Goal: Task Accomplishment & Management: Complete application form

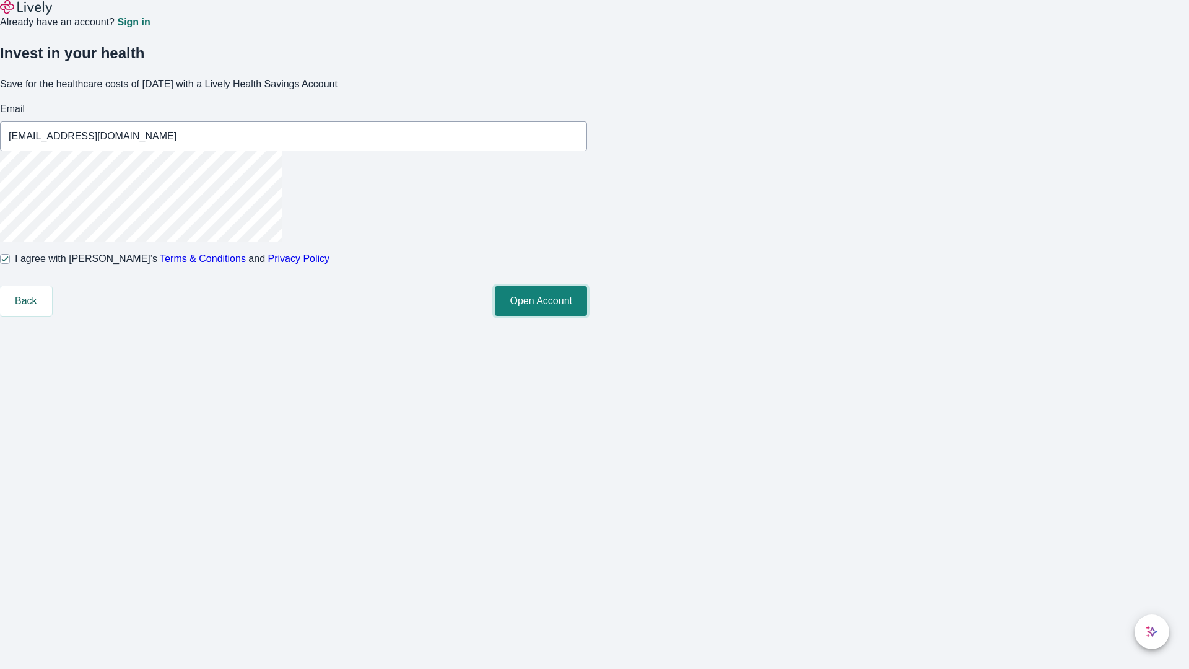
click at [587, 316] on button "Open Account" at bounding box center [541, 301] width 92 height 30
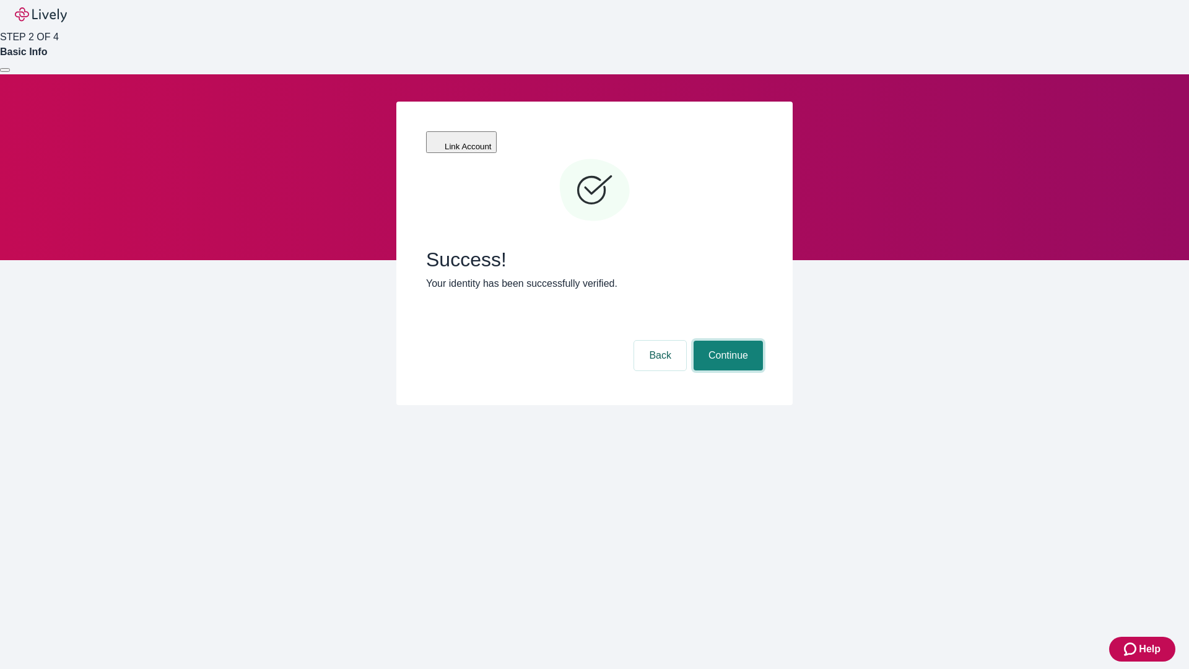
click at [727, 341] on button "Continue" at bounding box center [728, 356] width 69 height 30
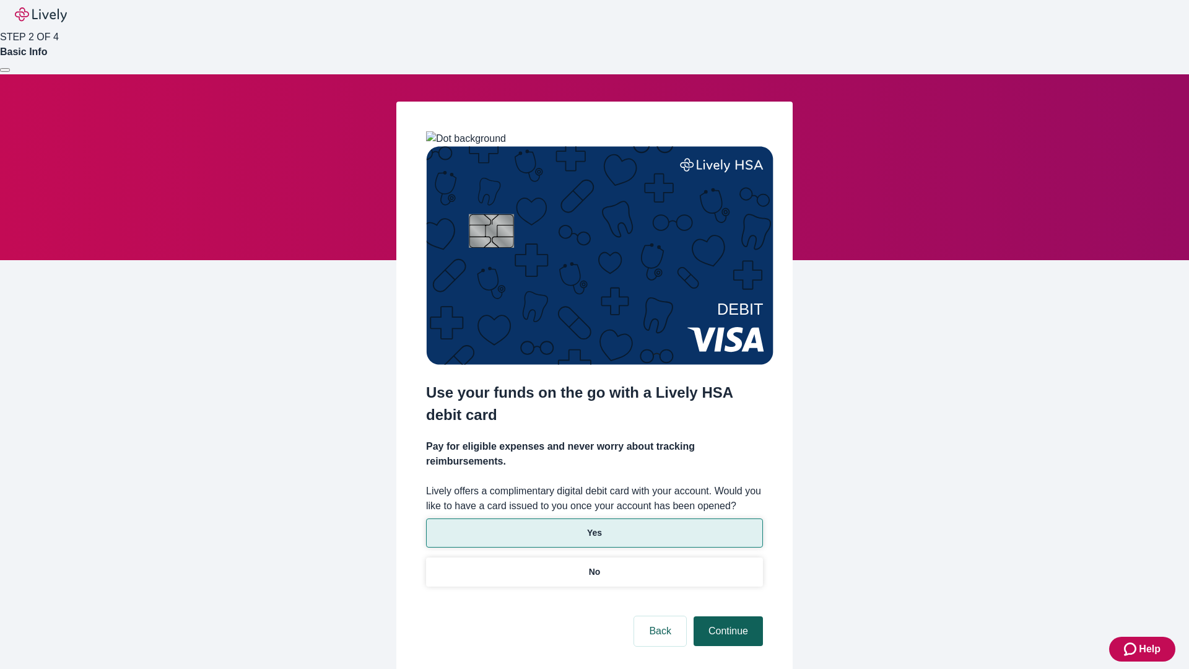
click at [594, 527] on p "Yes" at bounding box center [594, 533] width 15 height 13
click at [727, 616] on button "Continue" at bounding box center [728, 631] width 69 height 30
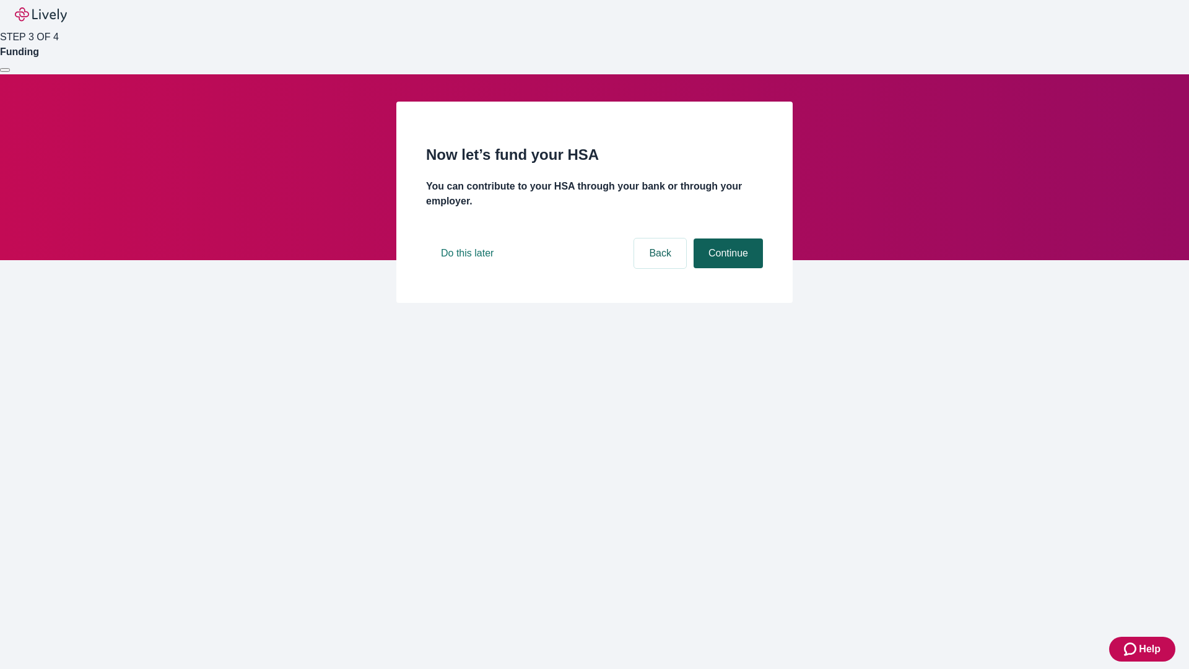
click at [727, 268] on button "Continue" at bounding box center [728, 253] width 69 height 30
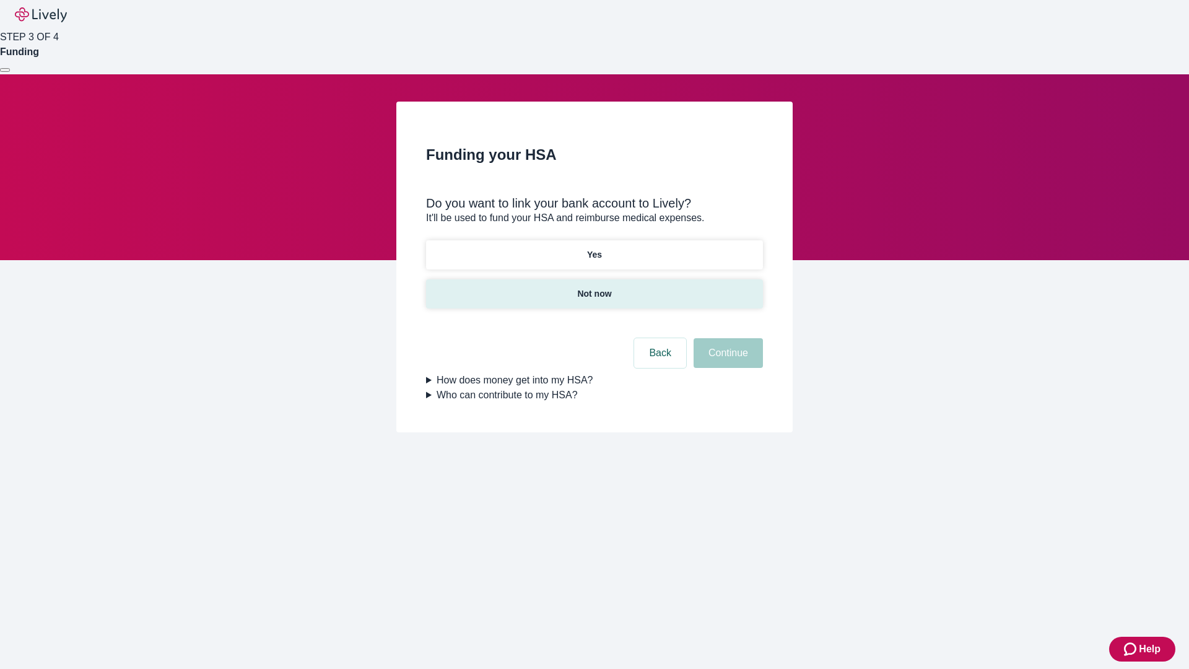
click at [594, 287] on p "Not now" at bounding box center [594, 293] width 34 height 13
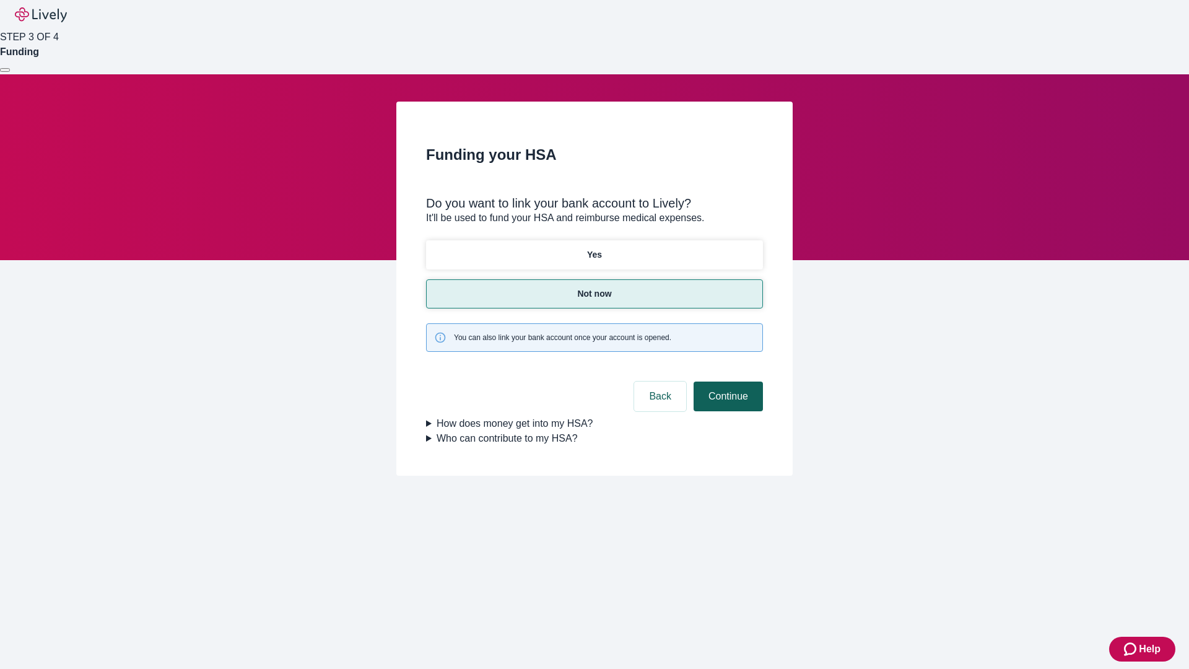
click at [727, 382] on button "Continue" at bounding box center [728, 397] width 69 height 30
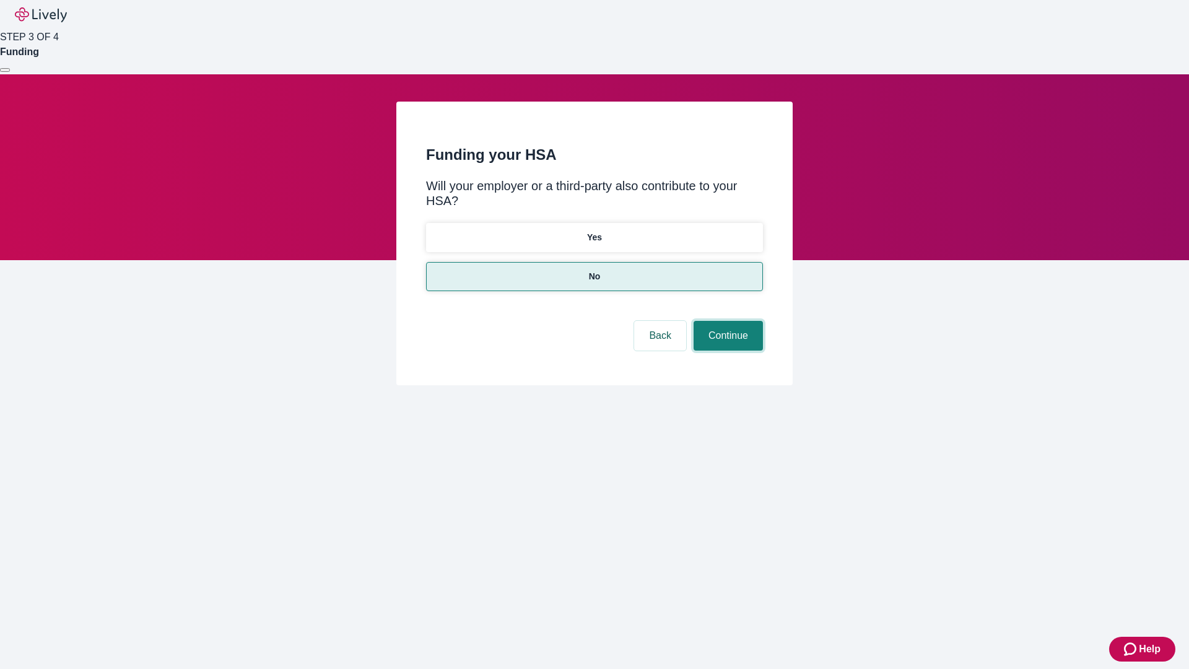
click at [727, 321] on button "Continue" at bounding box center [728, 336] width 69 height 30
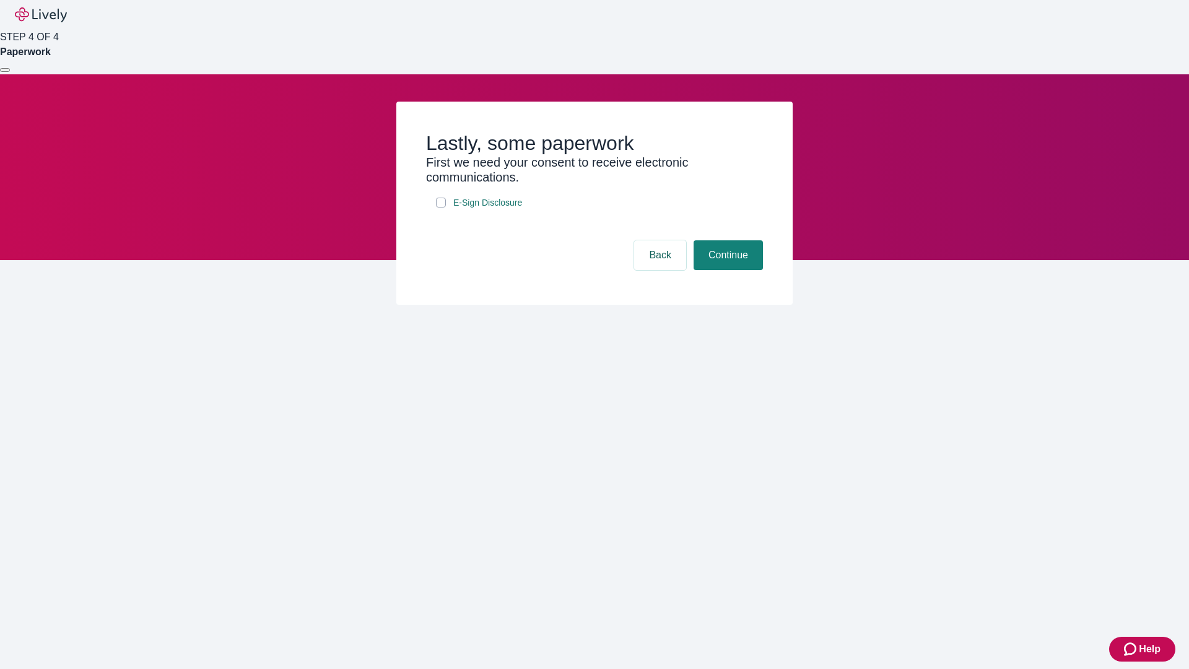
click at [441, 208] on input "E-Sign Disclosure" at bounding box center [441, 203] width 10 height 10
checkbox input "true"
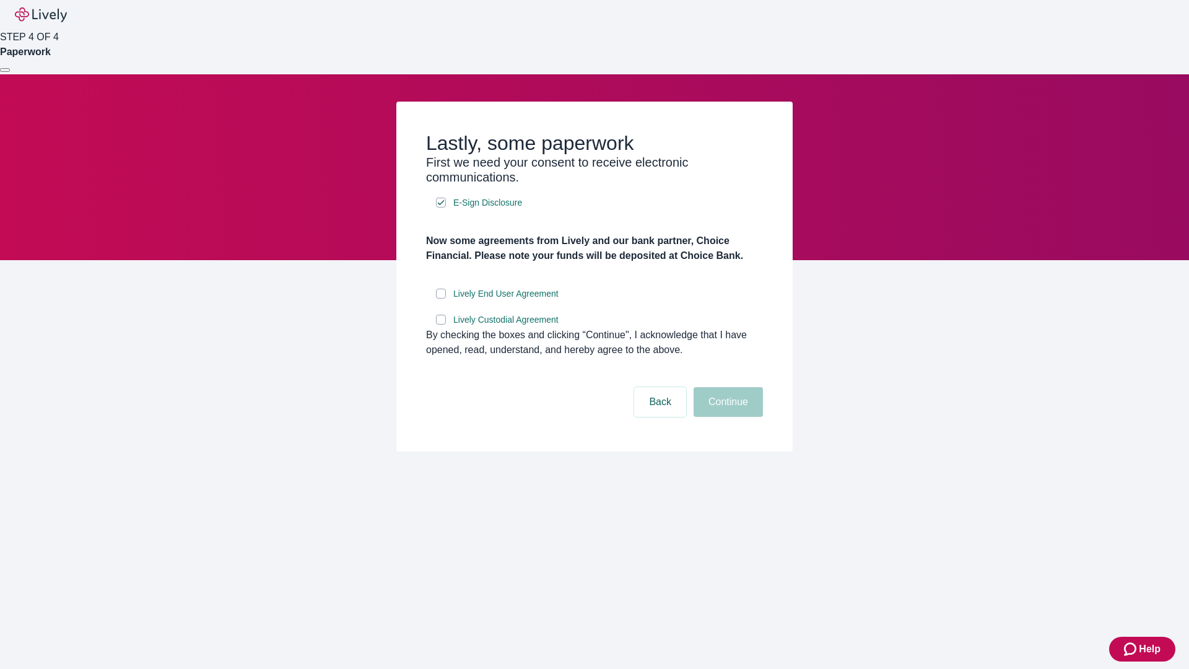
click at [441, 299] on input "Lively End User Agreement" at bounding box center [441, 294] width 10 height 10
checkbox input "true"
click at [441, 325] on input "Lively Custodial Agreement" at bounding box center [441, 320] width 10 height 10
checkbox input "true"
click at [727, 417] on button "Continue" at bounding box center [728, 402] width 69 height 30
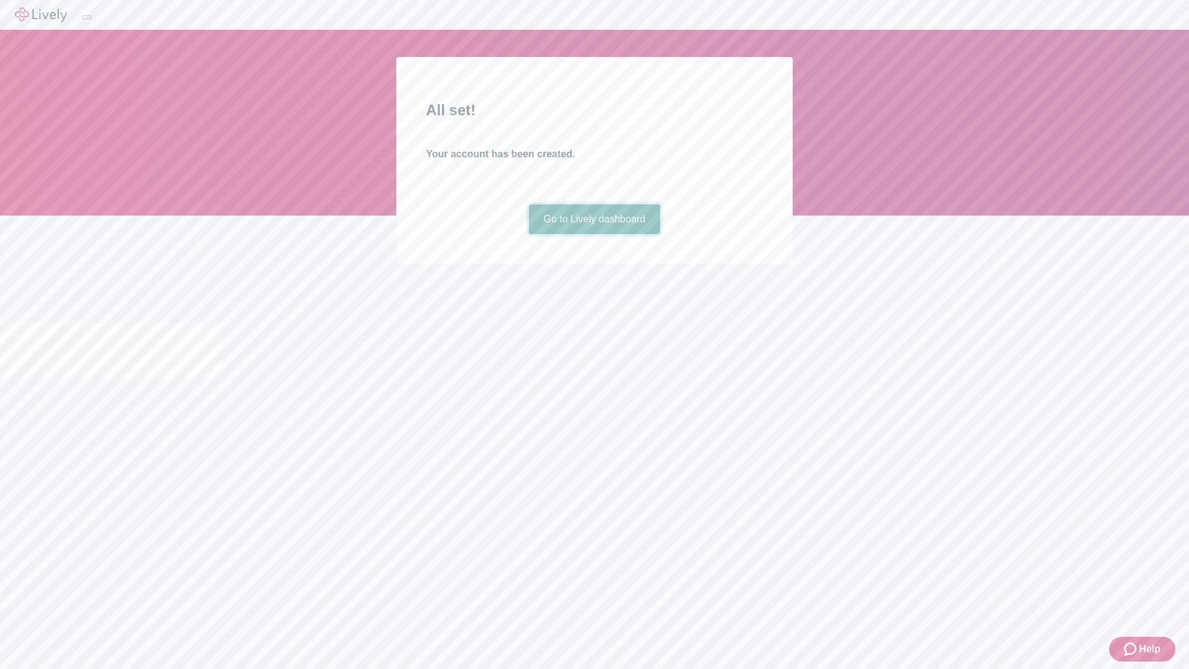
click at [594, 234] on link "Go to Lively dashboard" at bounding box center [595, 219] width 132 height 30
